Goal: Transaction & Acquisition: Obtain resource

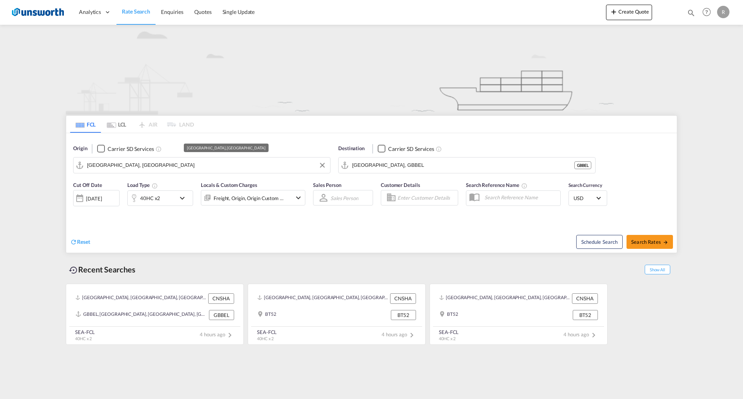
click at [237, 171] on input "[GEOGRAPHIC_DATA], [GEOGRAPHIC_DATA]" at bounding box center [206, 165] width 239 height 12
click at [179, 14] on span "Enquiries" at bounding box center [172, 12] width 22 height 7
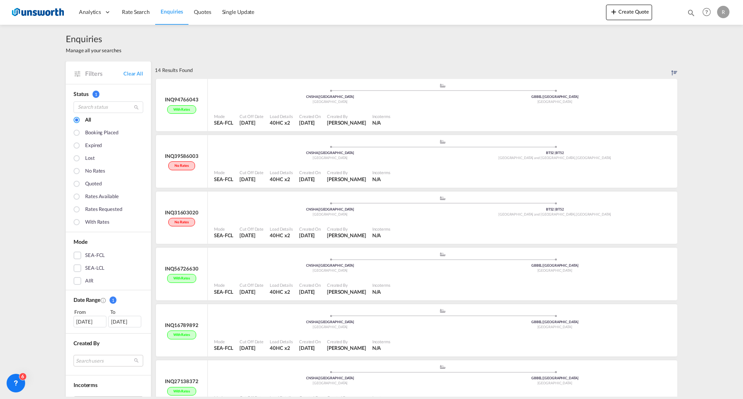
click at [92, 213] on div "[DATE]" at bounding box center [90, 322] width 33 height 12
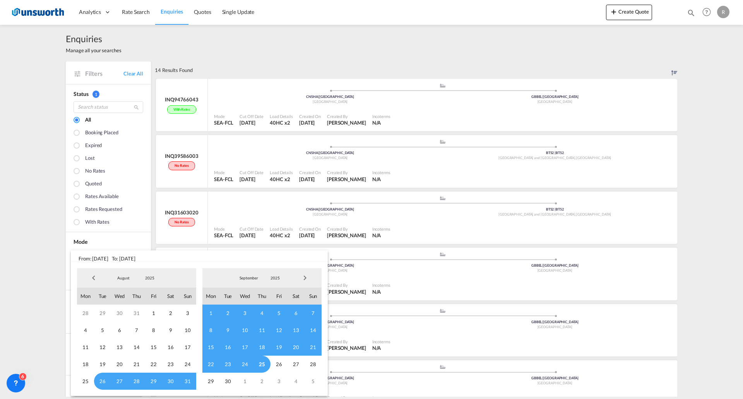
click at [91, 213] on span "Previous Month" at bounding box center [93, 277] width 15 height 15
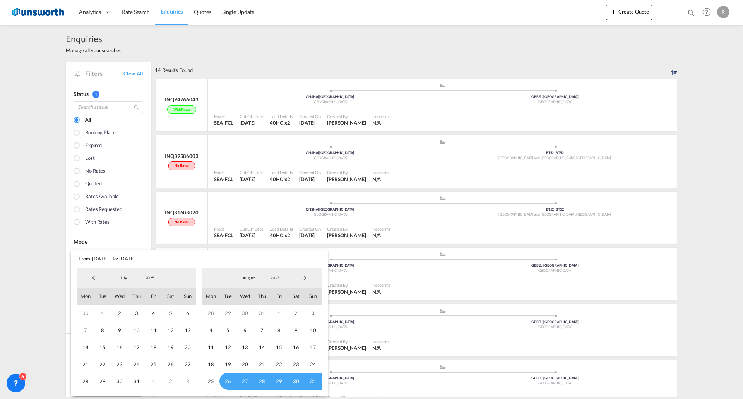
click at [91, 213] on span "Previous Month" at bounding box center [93, 277] width 15 height 15
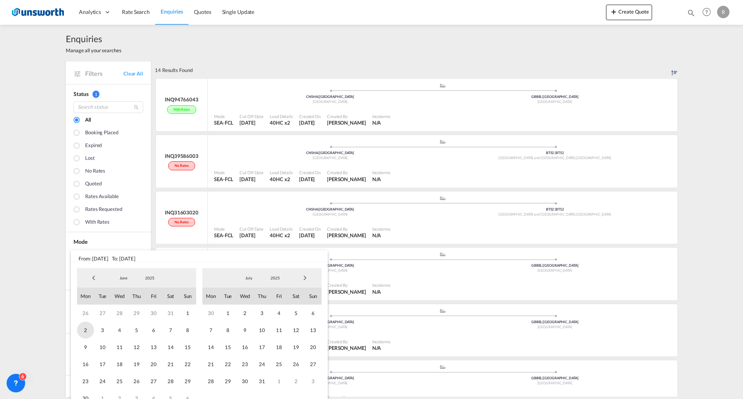
click at [89, 213] on span "2" at bounding box center [85, 330] width 17 height 17
click at [36, 213] on md-backdrop at bounding box center [371, 199] width 743 height 399
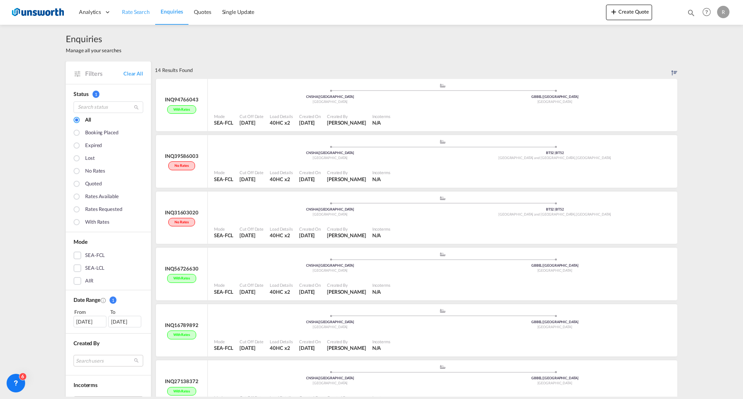
click at [140, 12] on span "Rate Search" at bounding box center [136, 12] width 28 height 7
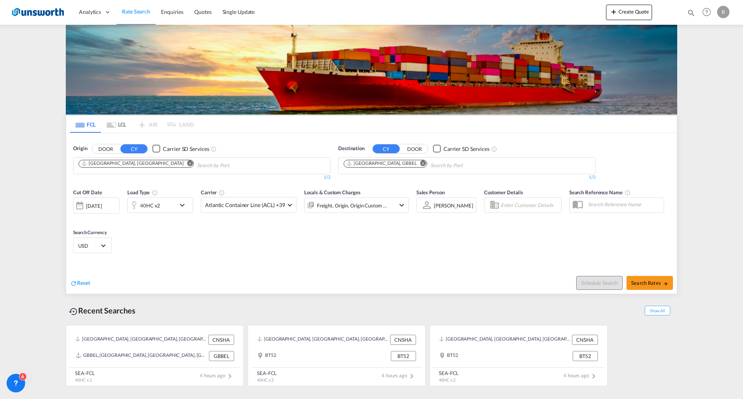
click at [436, 152] on div "Checkbox No Ink" at bounding box center [437, 149] width 8 height 8
click at [430, 168] on input "Chips input." at bounding box center [467, 165] width 74 height 12
click at [420, 162] on md-icon "Remove" at bounding box center [423, 163] width 6 height 6
type input "c"
click at [437, 147] on div "Checkbox No Ink" at bounding box center [437, 149] width 8 height 8
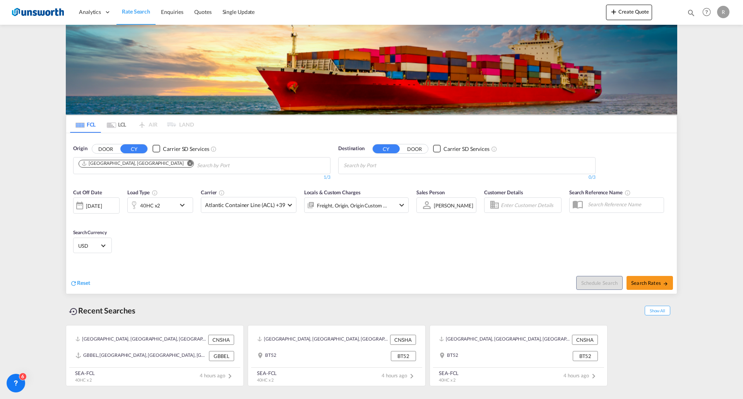
click at [437, 147] on div "Checkbox No Ink" at bounding box center [437, 149] width 8 height 8
click at [402, 151] on button "DOOR" at bounding box center [414, 148] width 27 height 9
click at [381, 164] on body "Analytics Reports Dashboard Rate Search Enquiries Quotes" at bounding box center [371, 199] width 743 height 399
drag, startPoint x: 381, startPoint y: 164, endPoint x: 381, endPoint y: 152, distance: 12.4
click at [381, 148] on button "CY" at bounding box center [386, 148] width 27 height 9
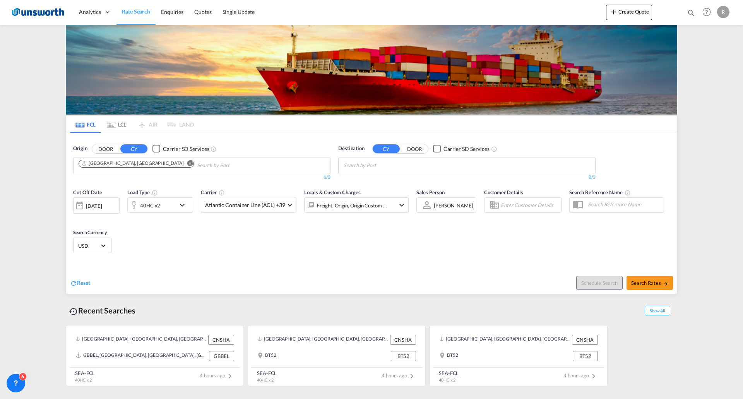
click at [446, 147] on div "Carrier SD Services" at bounding box center [467, 149] width 46 height 8
click at [430, 164] on body "Analytics Reports Dashboard Rate Search Enquiries Quotes" at bounding box center [371, 199] width 743 height 399
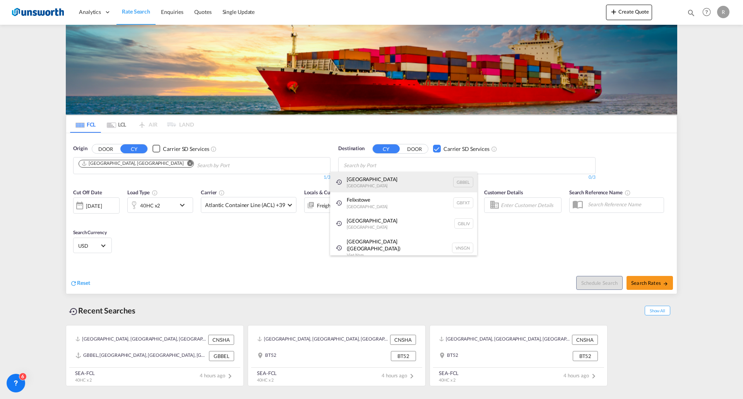
click at [416, 186] on div "[GEOGRAPHIC_DATA] [GEOGRAPHIC_DATA] GBBEL" at bounding box center [403, 182] width 147 height 21
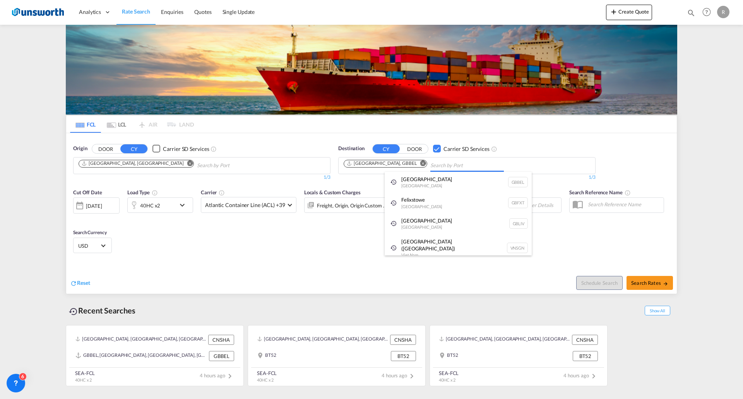
click at [410, 166] on body "Analytics Reports Dashboard Rate Search Enquiries Quotes" at bounding box center [371, 199] width 743 height 399
type input "n"
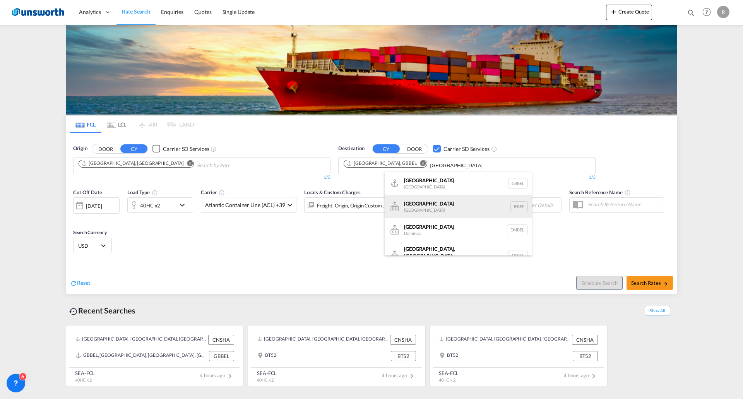
type input "[GEOGRAPHIC_DATA]"
click at [418, 213] on div "[GEOGRAPHIC_DATA] [GEOGRAPHIC_DATA] IEBEF" at bounding box center [458, 206] width 147 height 23
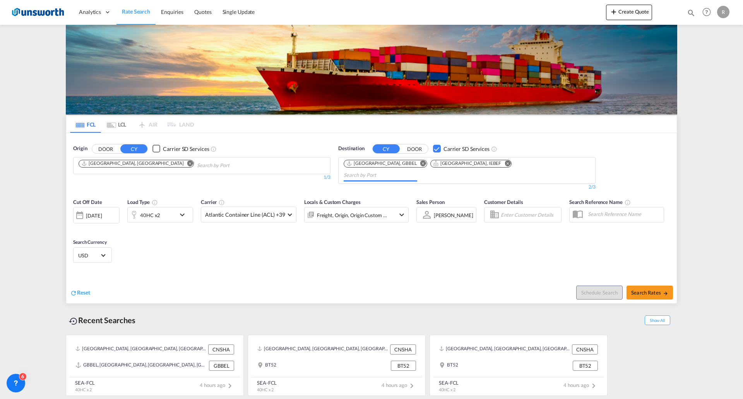
click at [490, 163] on md-icon "Remove" at bounding box center [508, 163] width 6 height 6
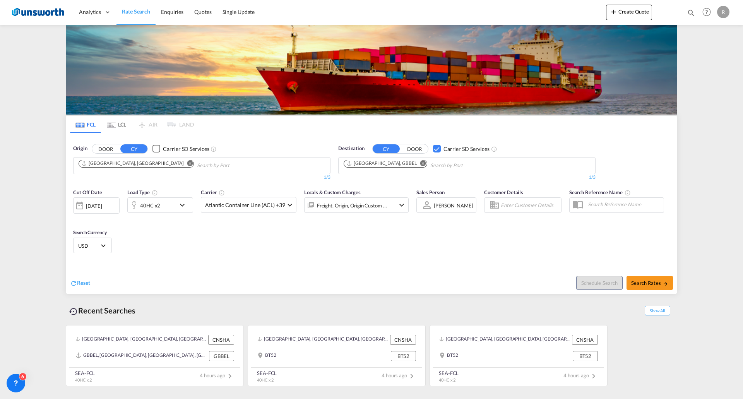
click at [420, 163] on md-icon "Remove" at bounding box center [423, 163] width 6 height 6
type input "c"
drag, startPoint x: 435, startPoint y: 173, endPoint x: 433, endPoint y: 167, distance: 5.8
click at [0, 0] on div "[GEOGRAPHIC_DATA] [GEOGRAPHIC_DATA] GBBEL" at bounding box center [0, 0] width 0 height 0
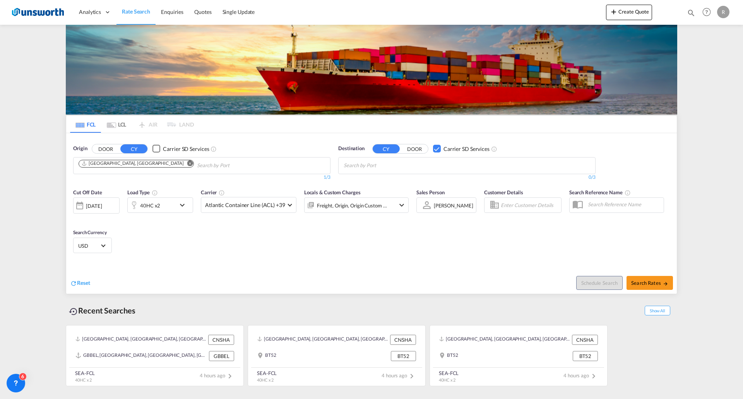
click at [417, 167] on input "Chips input." at bounding box center [381, 165] width 74 height 12
click at [420, 162] on md-icon "Remove" at bounding box center [423, 163] width 6 height 6
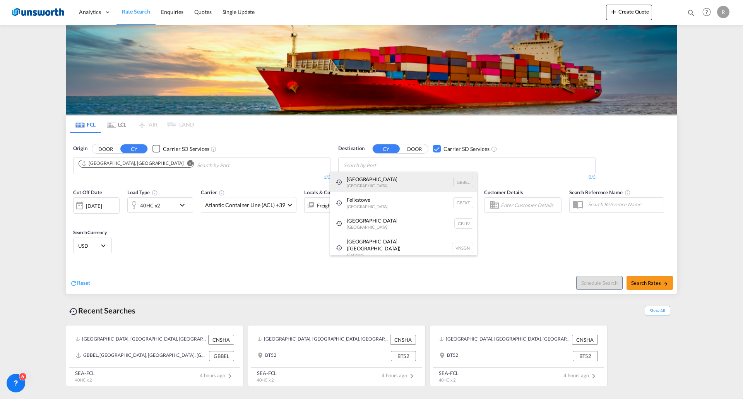
click at [389, 177] on div "[GEOGRAPHIC_DATA] [GEOGRAPHIC_DATA] GBBEL" at bounding box center [403, 182] width 147 height 21
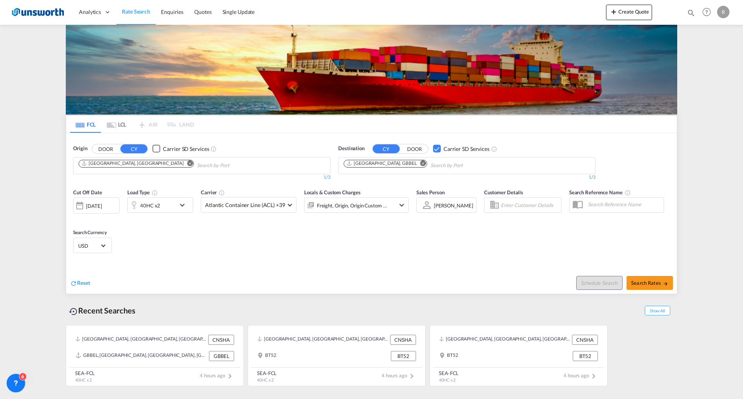
click at [439, 149] on div "Checkbox No Ink" at bounding box center [437, 149] width 8 height 8
click at [163, 208] on div "40HC x2" at bounding box center [152, 204] width 48 height 15
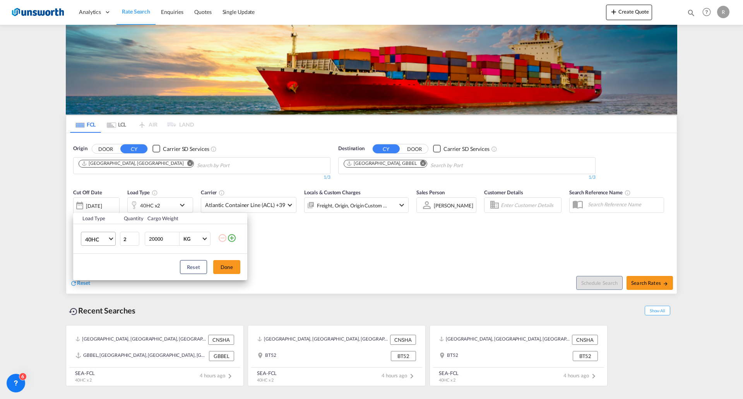
click at [113, 213] on md-select-value "40HC" at bounding box center [99, 238] width 31 height 13
click at [150, 213] on md-backdrop at bounding box center [371, 199] width 743 height 399
click at [236, 213] on button "Done" at bounding box center [226, 267] width 27 height 14
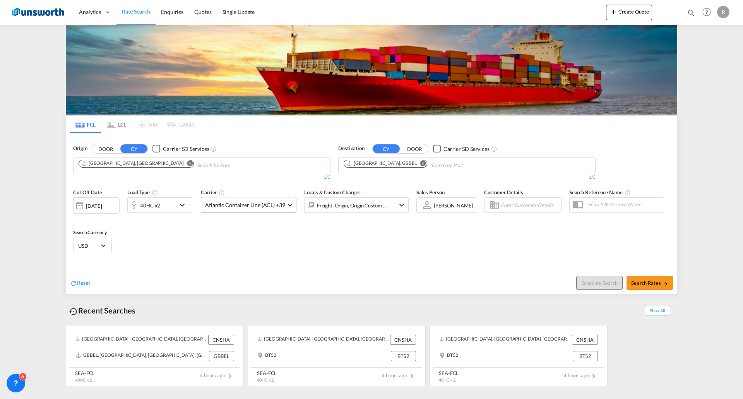
click at [267, 201] on span "Atlantic Container Line (ACL) +39" at bounding box center [245, 205] width 80 height 8
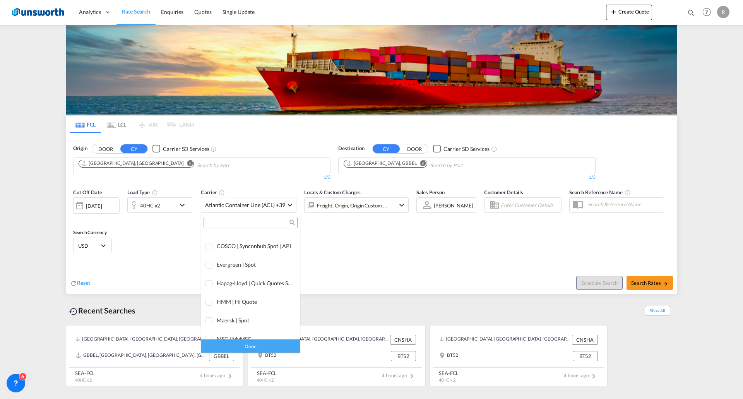
scroll to position [0, 0]
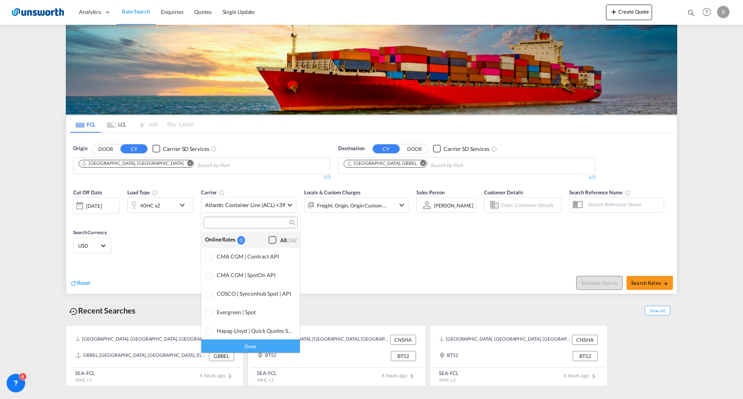
click at [271, 213] on div "Checkbox No Ink" at bounding box center [273, 240] width 8 height 8
click at [490, 213] on md-backdrop at bounding box center [371, 199] width 743 height 399
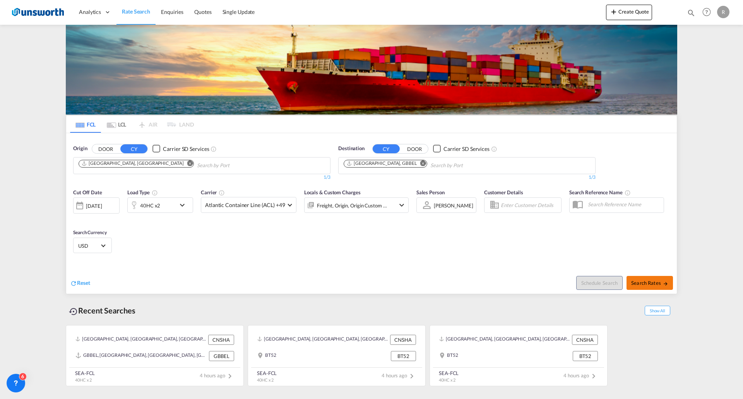
click at [490, 213] on span "Search Rates" at bounding box center [649, 283] width 37 height 6
type input "CNSHA to GBBEL / [DATE]"
